Goal: Check status: Check status

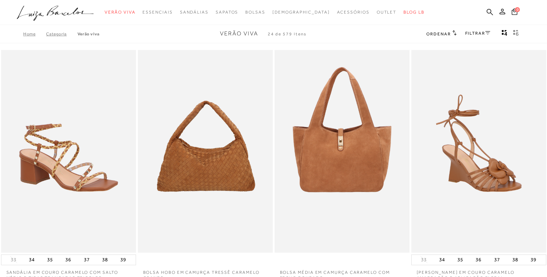
click at [504, 10] on circle "submit" at bounding box center [504, 11] width 5 height 5
click at [505, 10] on circle "submit" at bounding box center [504, 11] width 5 height 5
click at [505, 11] on circle "submit" at bounding box center [504, 11] width 5 height 5
click at [506, 10] on circle "submit" at bounding box center [504, 11] width 5 height 5
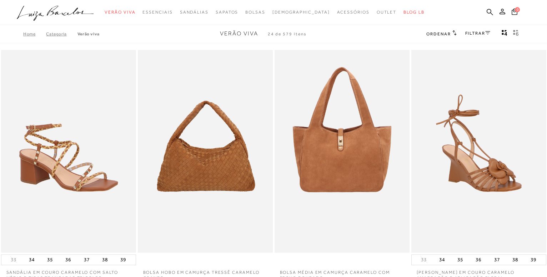
click at [506, 10] on circle "submit" at bounding box center [504, 11] width 5 height 5
click at [504, 9] on icon at bounding box center [503, 12] width 6 height 6
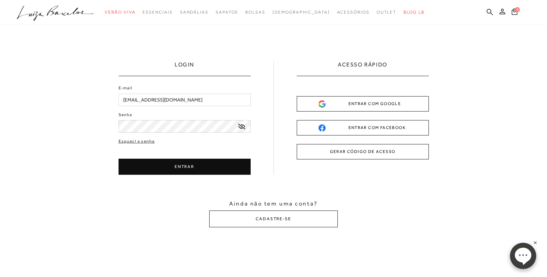
click at [192, 167] on button "ENTRAR" at bounding box center [185, 167] width 132 height 16
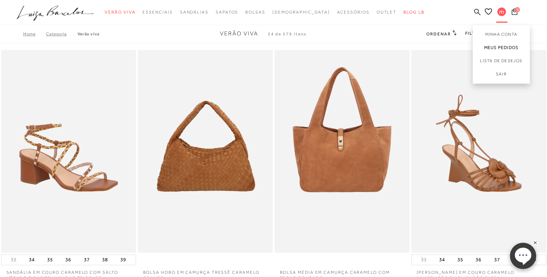
click at [501, 45] on link "Meus Pedidos" at bounding box center [501, 47] width 57 height 13
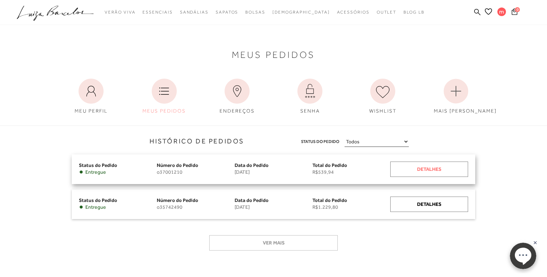
click at [429, 167] on div "Detalhes" at bounding box center [429, 168] width 78 height 15
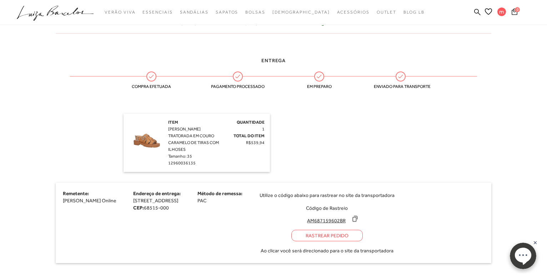
scroll to position [73, 0]
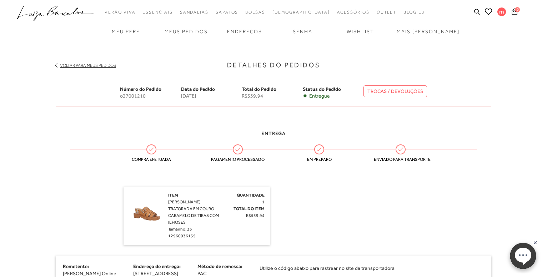
click at [390, 90] on link "TROCAS / DEVOLUÇÕES" at bounding box center [395, 91] width 64 height 12
drag, startPoint x: 120, startPoint y: 96, endPoint x: 146, endPoint y: 98, distance: 26.1
click at [146, 99] on span "o37001210" at bounding box center [150, 96] width 61 height 6
copy span "o37001210"
click at [396, 89] on link "TROCAS / DEVOLUÇÕES" at bounding box center [395, 91] width 64 height 12
